Goal: Information Seeking & Learning: Check status

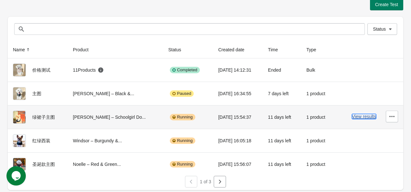
click at [361, 116] on button "View results" at bounding box center [364, 116] width 24 height 5
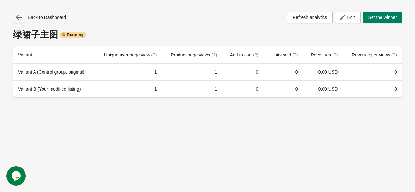
click at [21, 13] on button "button" at bounding box center [19, 18] width 12 height 12
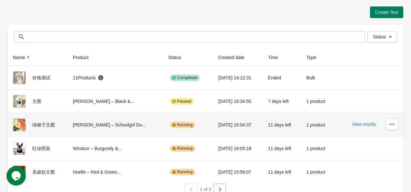
scroll to position [8, 0]
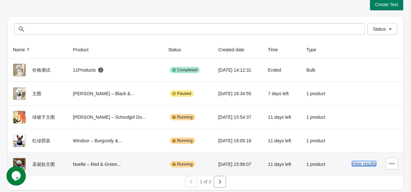
click at [355, 164] on button "View results" at bounding box center [364, 163] width 24 height 5
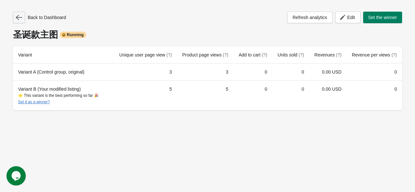
click at [19, 16] on icon "button" at bounding box center [19, 17] width 6 height 6
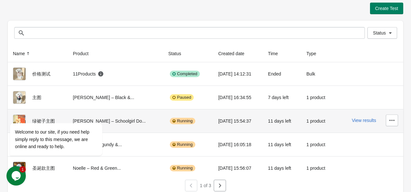
scroll to position [8, 0]
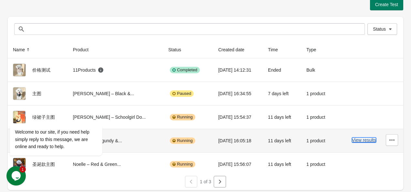
click at [365, 139] on button "View results" at bounding box center [364, 139] width 24 height 5
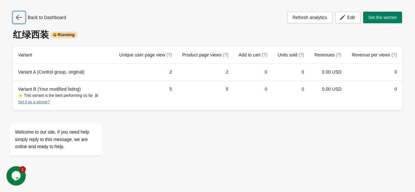
click at [20, 18] on icon "button" at bounding box center [19, 17] width 6 height 6
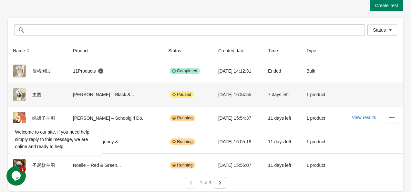
scroll to position [8, 0]
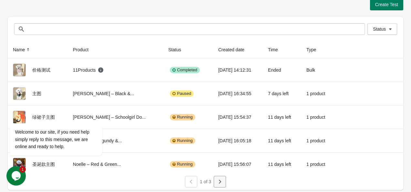
click at [221, 182] on icon "button" at bounding box center [219, 181] width 6 height 6
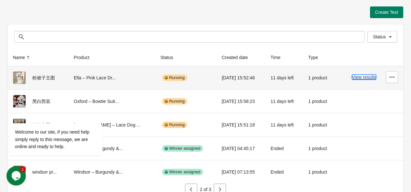
click at [367, 76] on button "View results" at bounding box center [364, 76] width 24 height 5
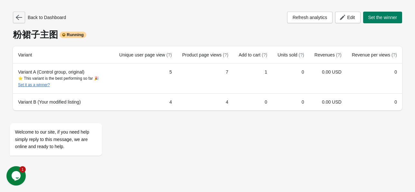
click at [18, 14] on icon "button" at bounding box center [19, 17] width 6 height 6
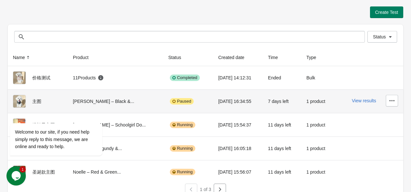
scroll to position [8, 0]
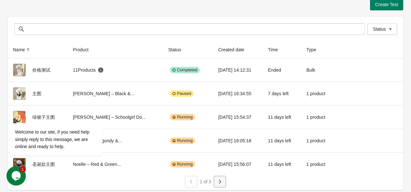
click at [223, 184] on button "button" at bounding box center [219, 182] width 12 height 12
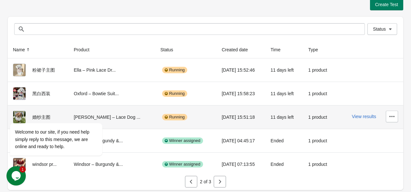
click at [363, 113] on div "View results" at bounding box center [369, 117] width 57 height 12
click at [362, 115] on button "View results" at bounding box center [364, 116] width 24 height 5
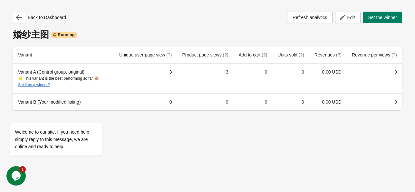
click at [13, 18] on div "Back to Dashboard Refresh analytics Edit Set the winner 婚纱主图 Running Variant Un…" at bounding box center [208, 59] width 400 height 118
click at [18, 16] on icon "button" at bounding box center [19, 17] width 6 height 5
